Goal: Book appointment/travel/reservation

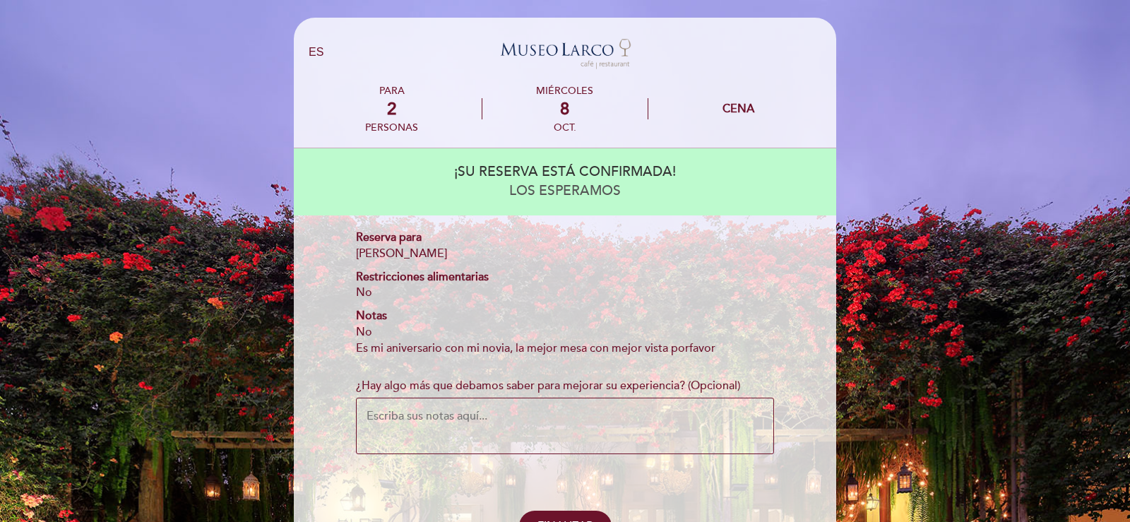
select select "es"
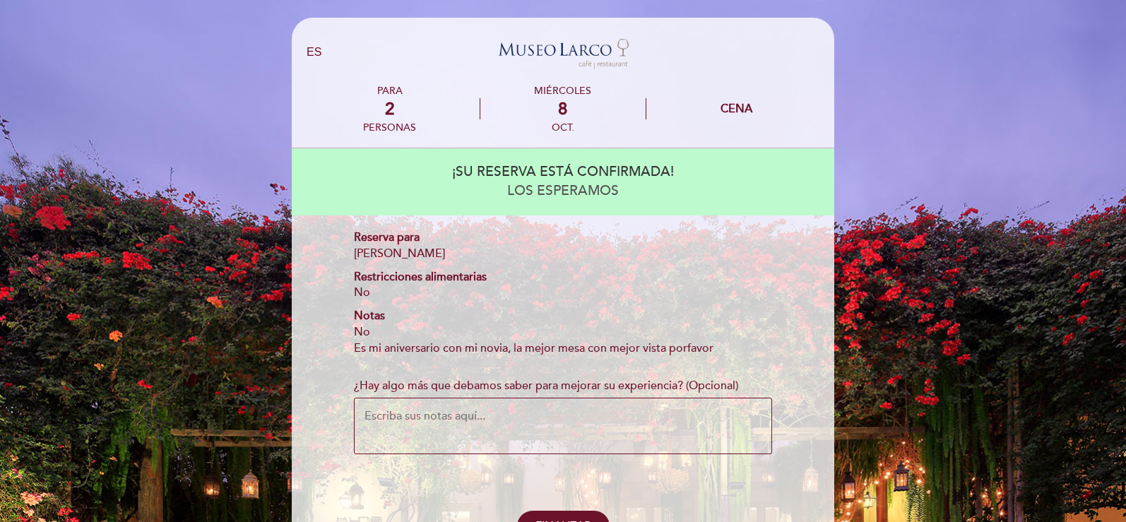
click at [523, 423] on textarea "¿Hay algo más que debamos saber para mejorar su experiencia? (Opcional)" at bounding box center [563, 426] width 418 height 57
click at [738, 409] on textarea "¿Hay algo más que debamos saber para mejorar su experiencia? (Opcional)" at bounding box center [563, 426] width 418 height 57
click at [500, 415] on textarea "¿Hay algo más que debamos saber para mejorar su experiencia? (Opcional)" at bounding box center [563, 426] width 418 height 57
type textarea "R"
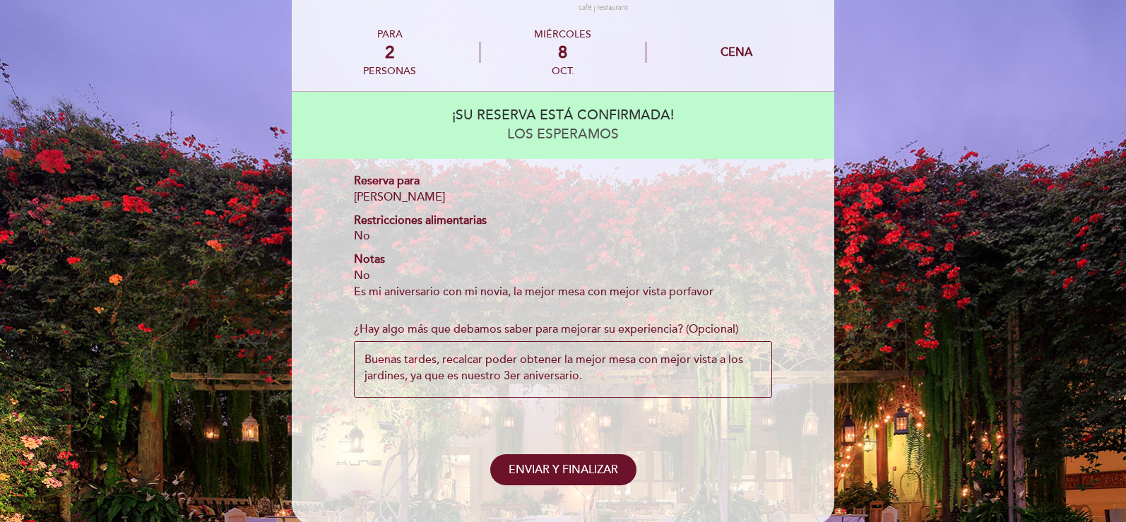
scroll to position [115, 0]
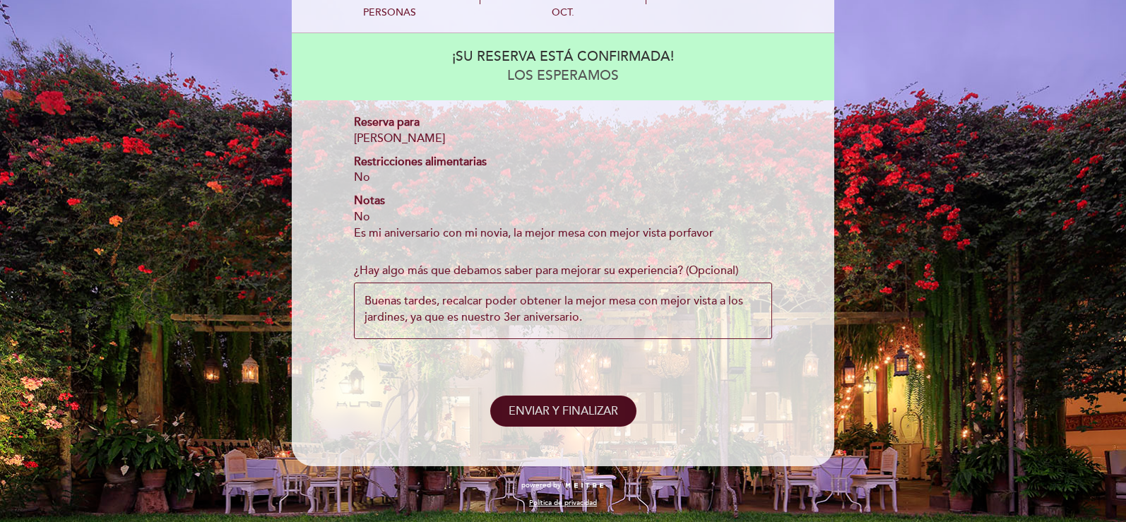
type textarea "Buenas tardes, recalcar poder obtener la mejor mesa con mejor vista a los jardi…"
click at [597, 416] on span "ENVIAR Y FINALIZAR" at bounding box center [564, 411] width 110 height 14
select select "es"
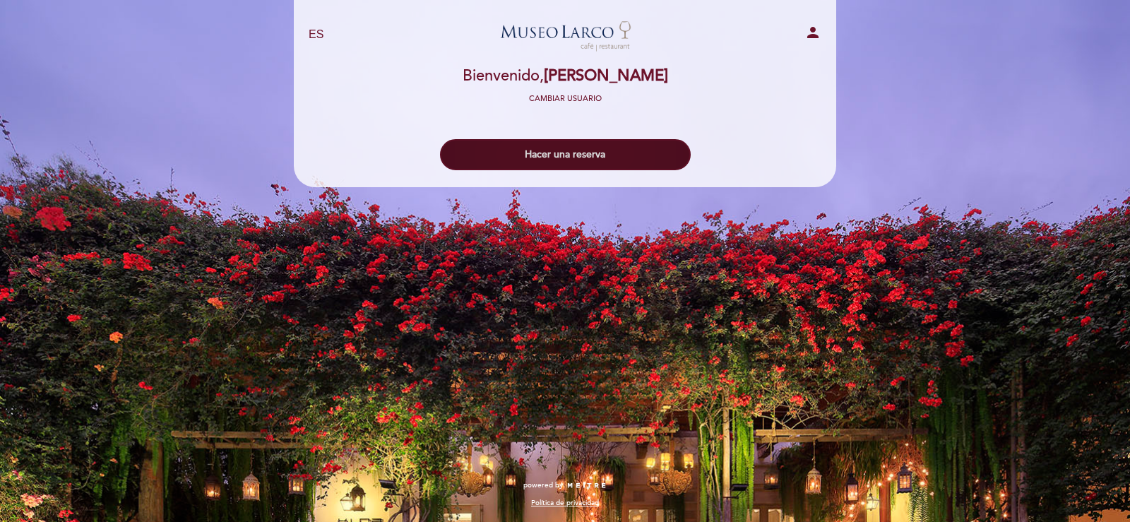
click at [536, 158] on button "Hacer una reserva" at bounding box center [565, 154] width 251 height 31
